Goal: Task Accomplishment & Management: Use online tool/utility

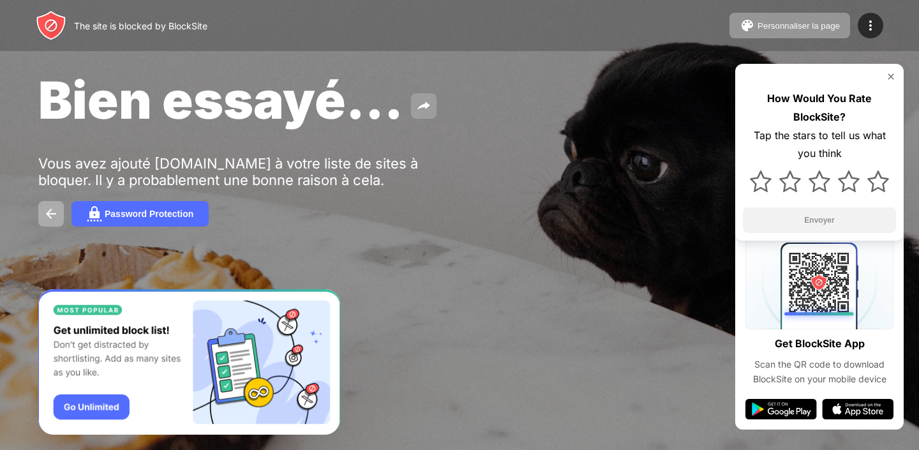
click at [424, 101] on img at bounding box center [423, 105] width 15 height 15
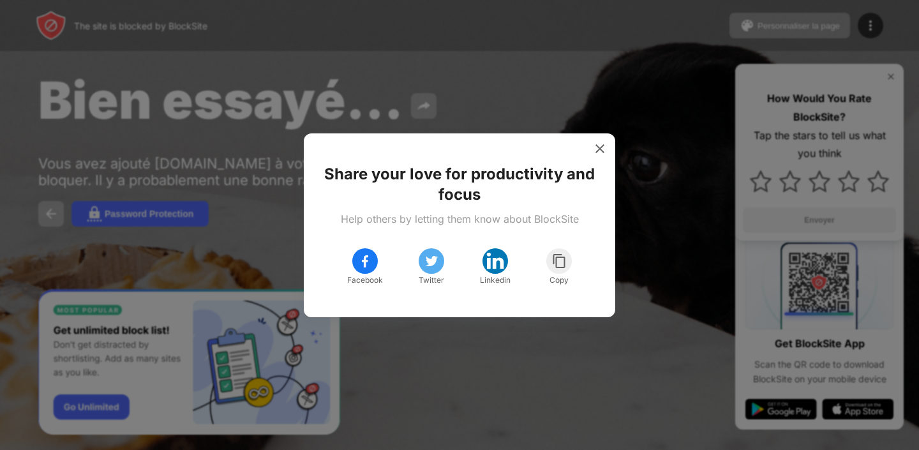
click at [580, 146] on div "Share your love for productivity and focus Help others by letting them know abo…" at bounding box center [460, 225] width 312 height 184
click at [601, 147] on img at bounding box center [600, 148] width 13 height 13
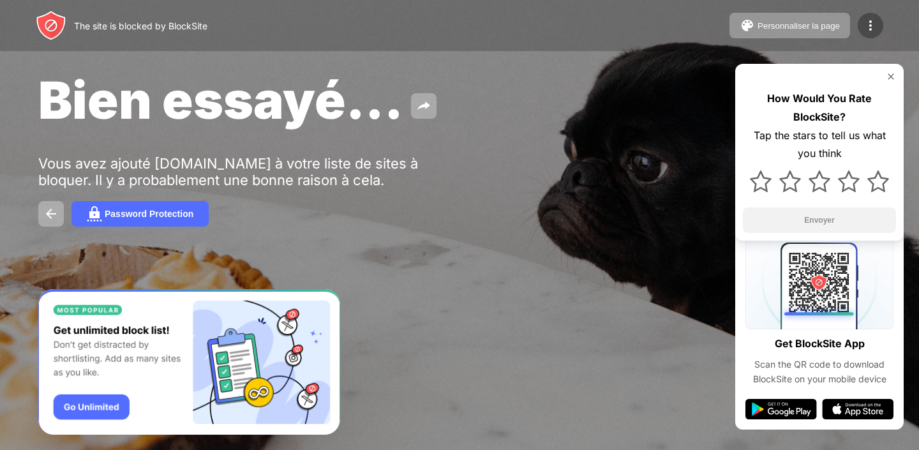
click at [874, 27] on img at bounding box center [870, 25] width 15 height 15
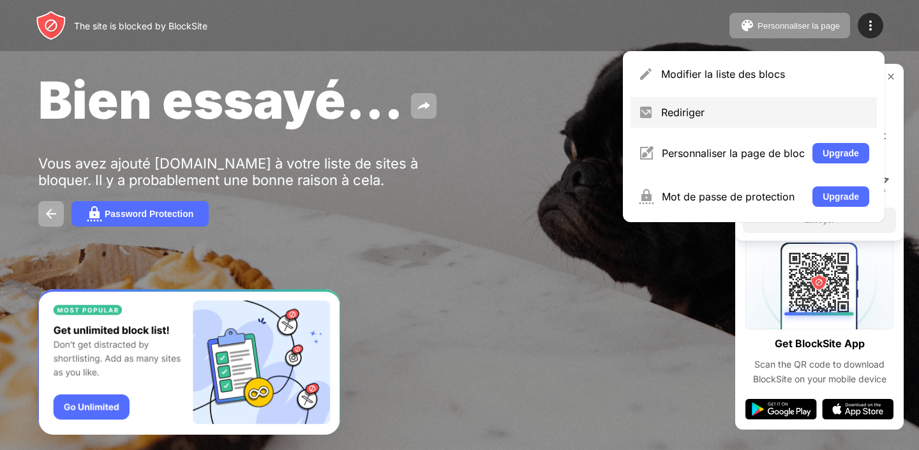
click at [700, 119] on div "Rediriger" at bounding box center [754, 112] width 246 height 31
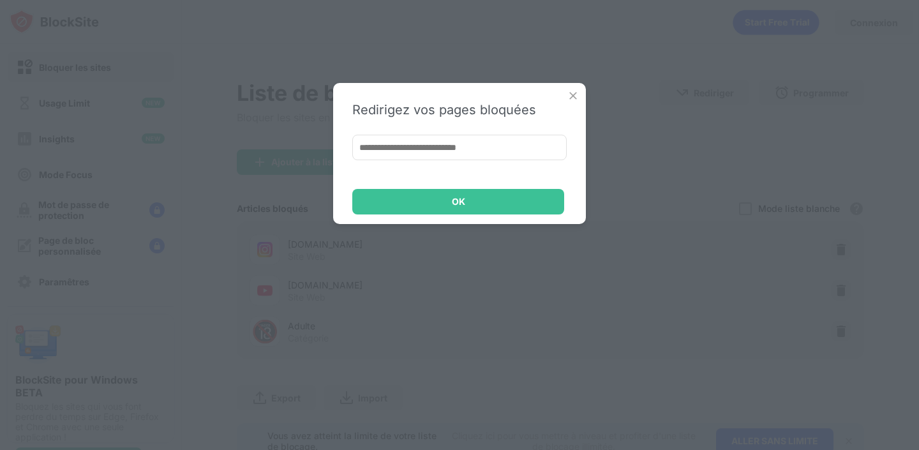
click at [577, 91] on img at bounding box center [573, 95] width 13 height 13
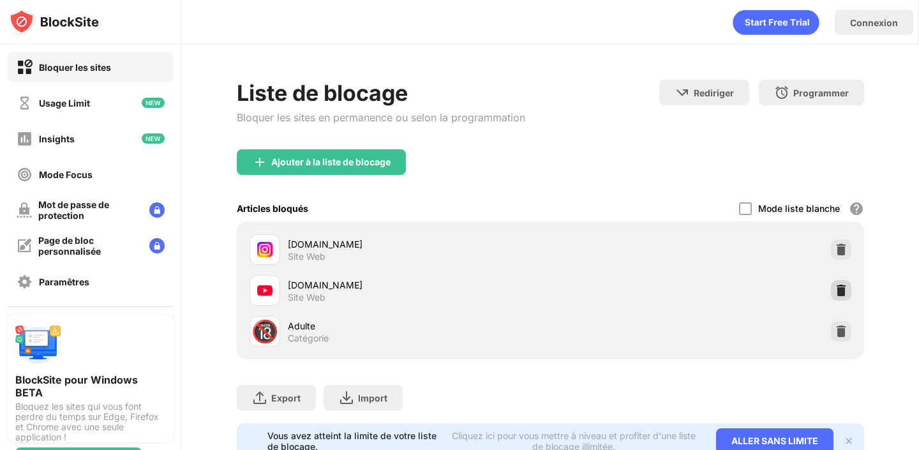
click at [842, 289] on img at bounding box center [841, 290] width 13 height 13
